Goal: Task Accomplishment & Management: Use online tool/utility

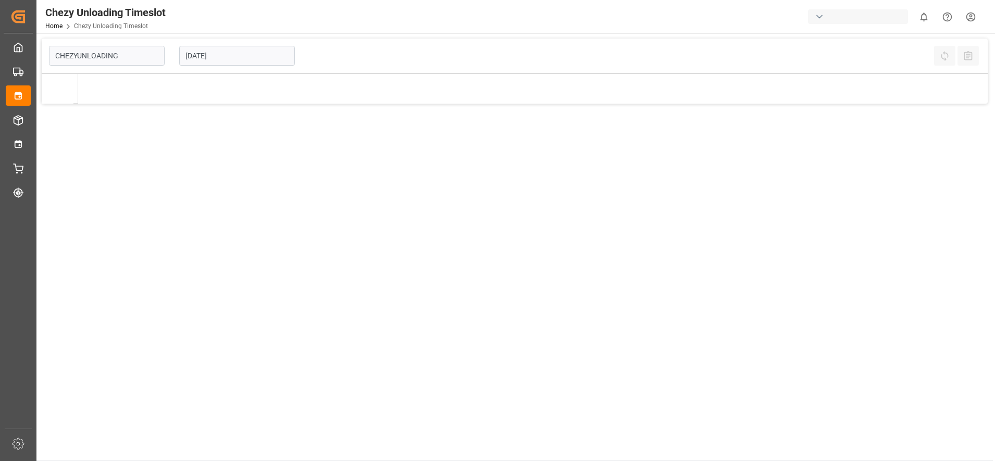
type input "Chezy Unloading"
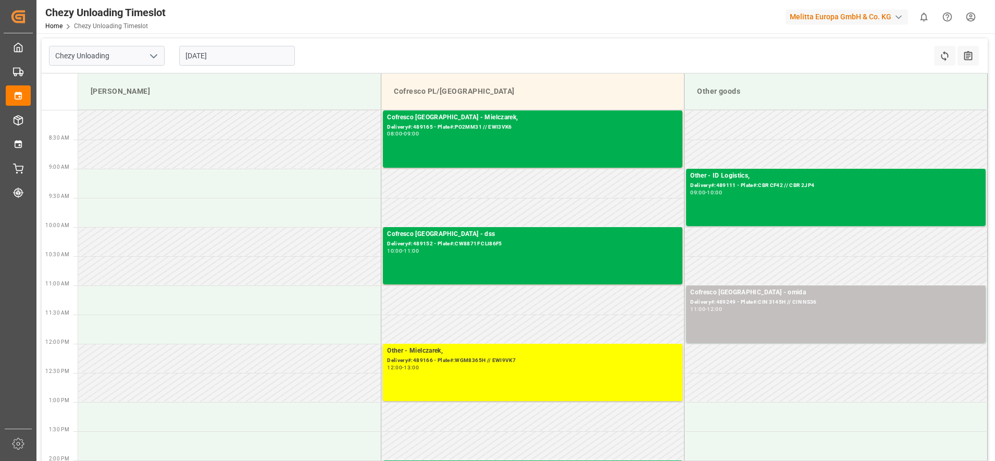
click at [253, 53] on input "[DATE]" at bounding box center [237, 56] width 116 height 20
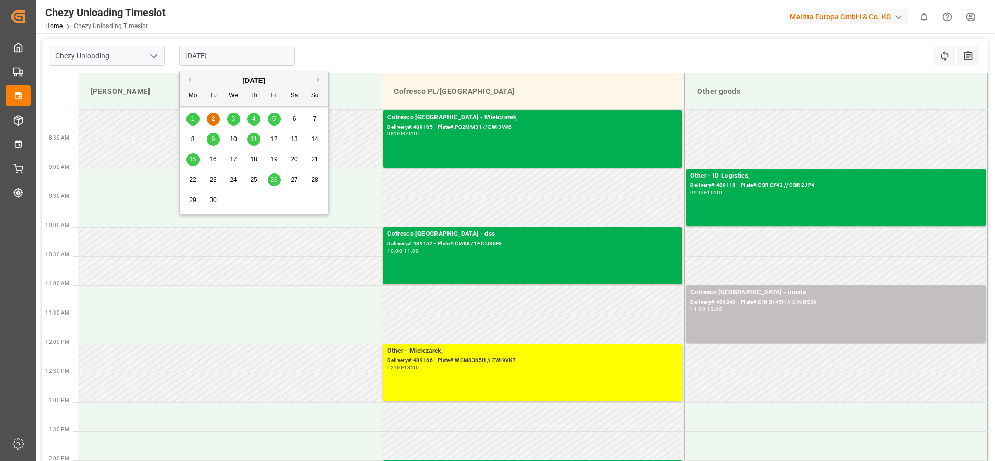
click at [233, 120] on span "3" at bounding box center [234, 118] width 4 height 7
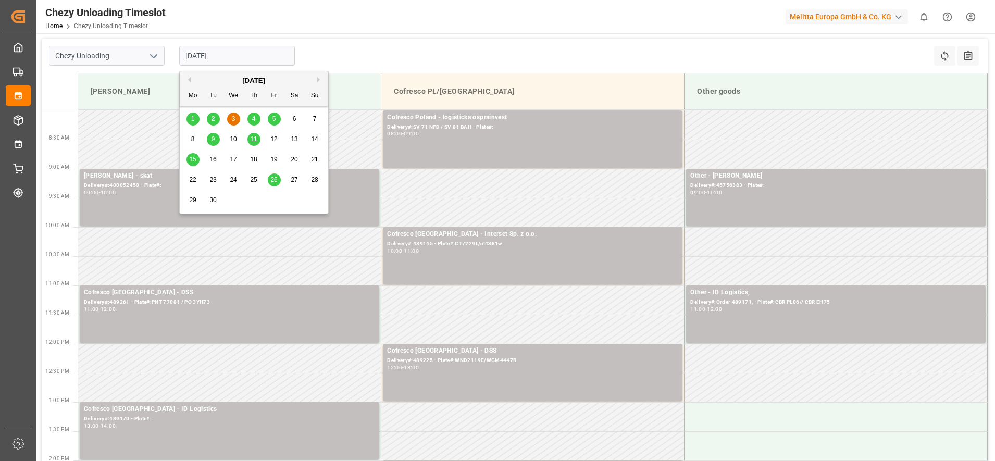
click at [269, 59] on input "[DATE]" at bounding box center [237, 56] width 116 height 20
click at [255, 115] on span "4" at bounding box center [254, 118] width 4 height 7
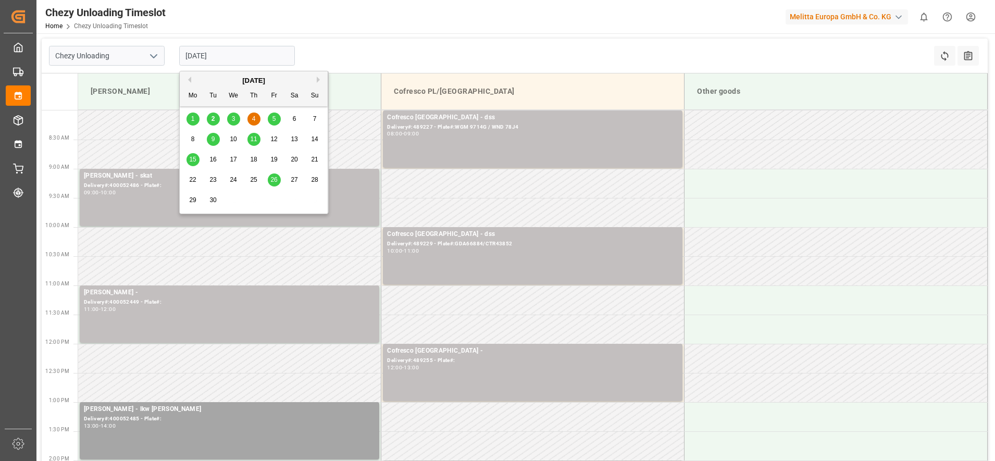
click at [223, 56] on input "[DATE]" at bounding box center [237, 56] width 116 height 20
click at [276, 120] on span "5" at bounding box center [275, 118] width 4 height 7
type input "[DATE]"
